Goal: Task Accomplishment & Management: Use online tool/utility

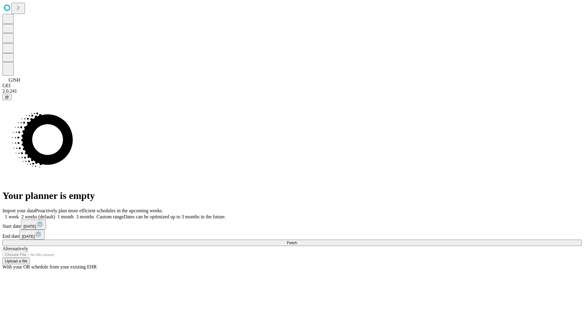
click at [297, 241] on span "Fetch" at bounding box center [292, 243] width 10 height 5
